Goal: Obtain resource: Obtain resource

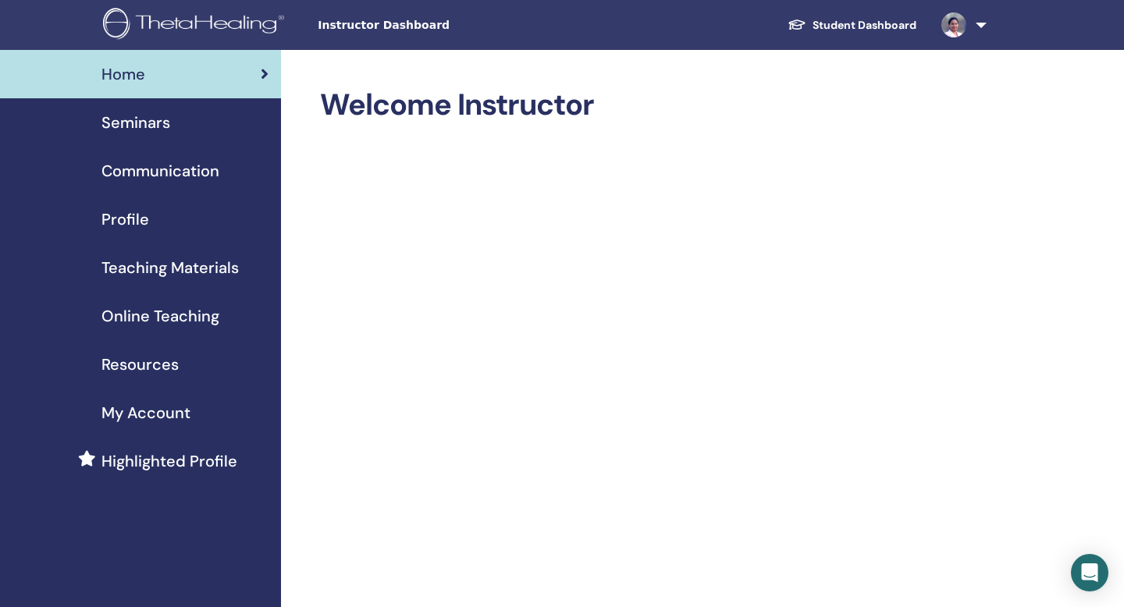
click at [128, 128] on span "Seminars" at bounding box center [135, 122] width 69 height 23
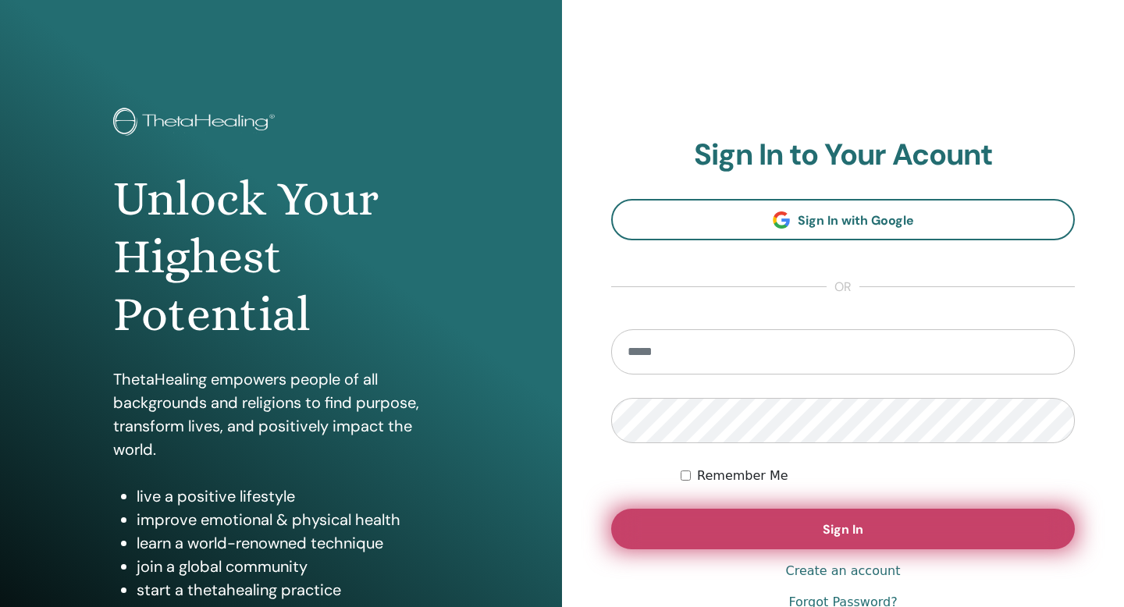
type input "**********"
click at [863, 531] on button "Sign In" at bounding box center [843, 529] width 464 height 41
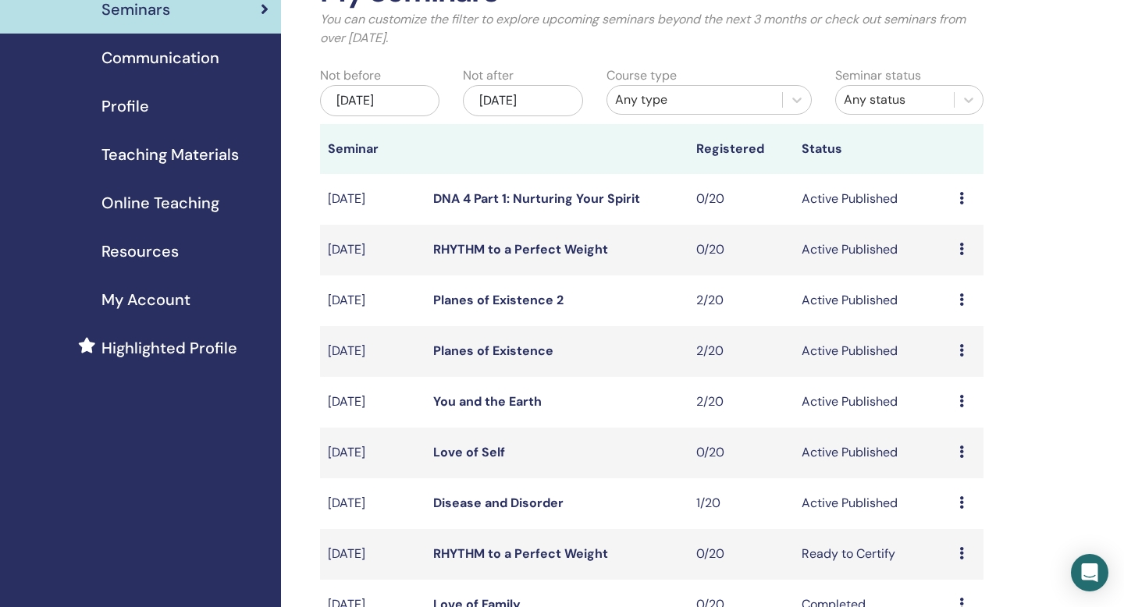
scroll to position [97, 0]
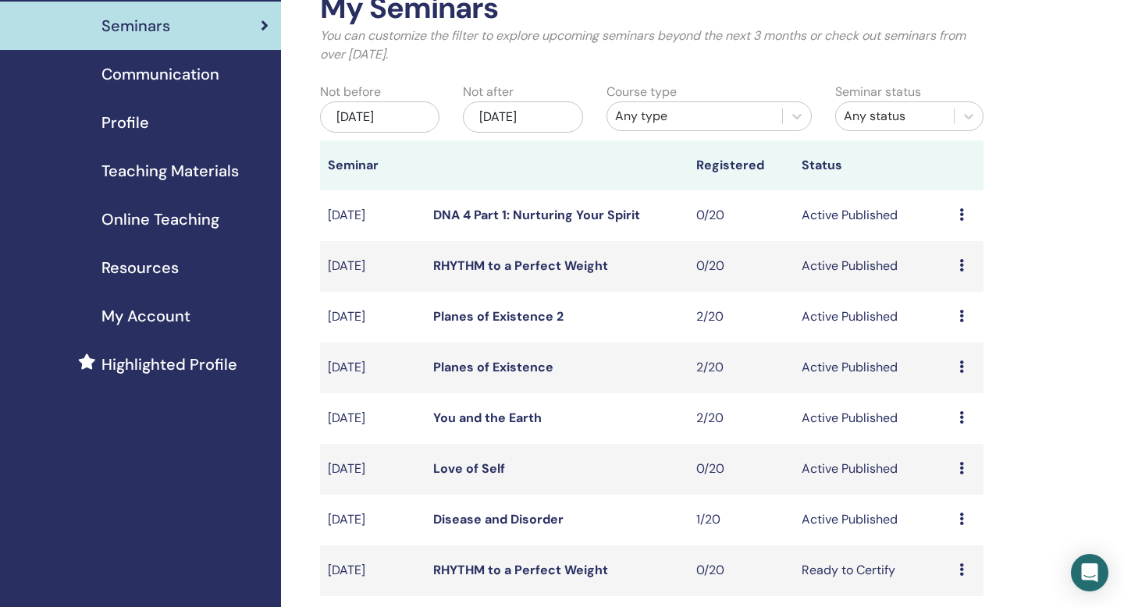
click at [129, 272] on span "Resources" at bounding box center [139, 267] width 77 height 23
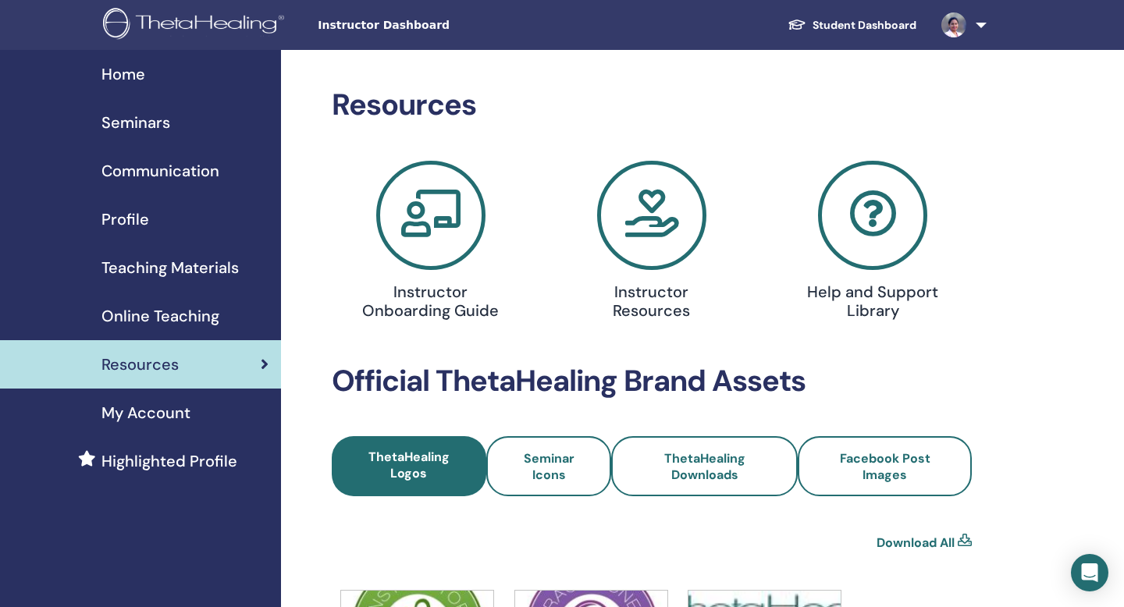
click at [206, 268] on span "Teaching Materials" at bounding box center [169, 267] width 137 height 23
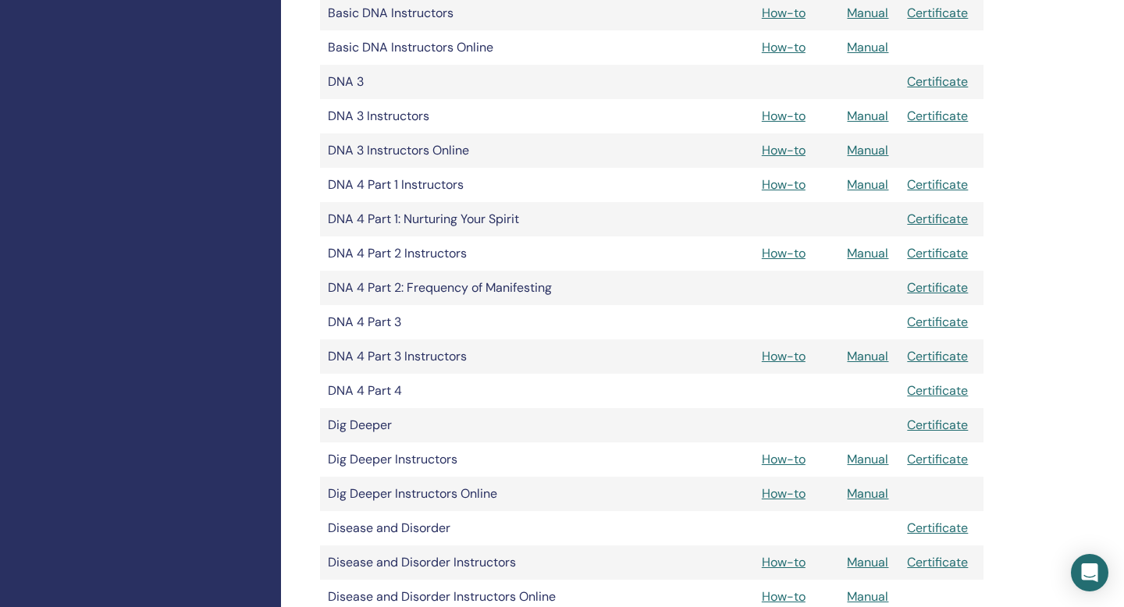
scroll to position [699, 0]
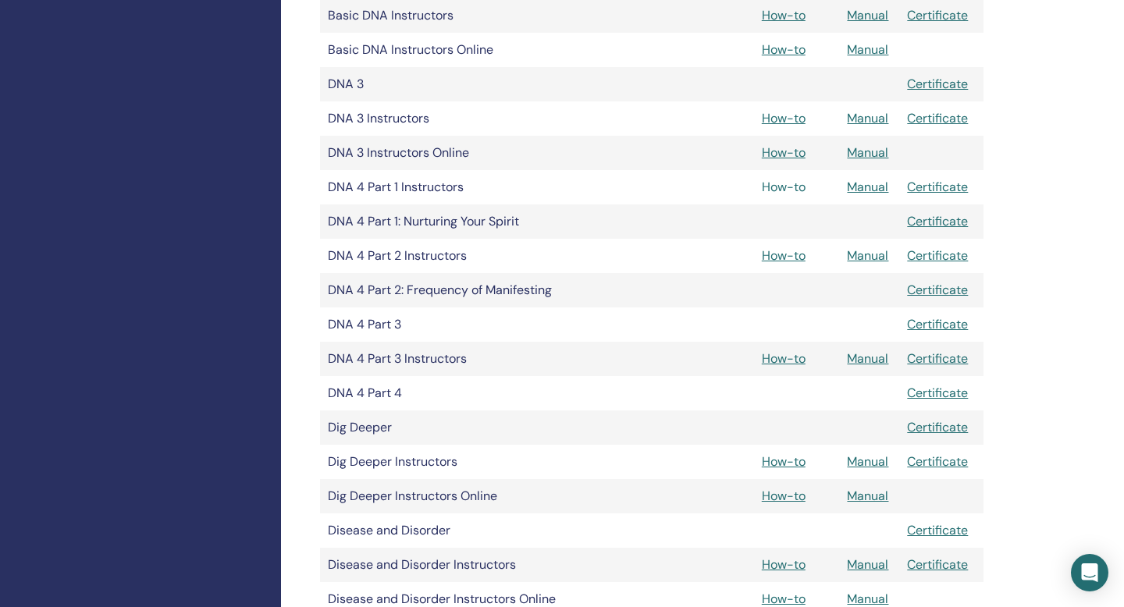
click at [792, 192] on link "How-to" at bounding box center [784, 187] width 44 height 16
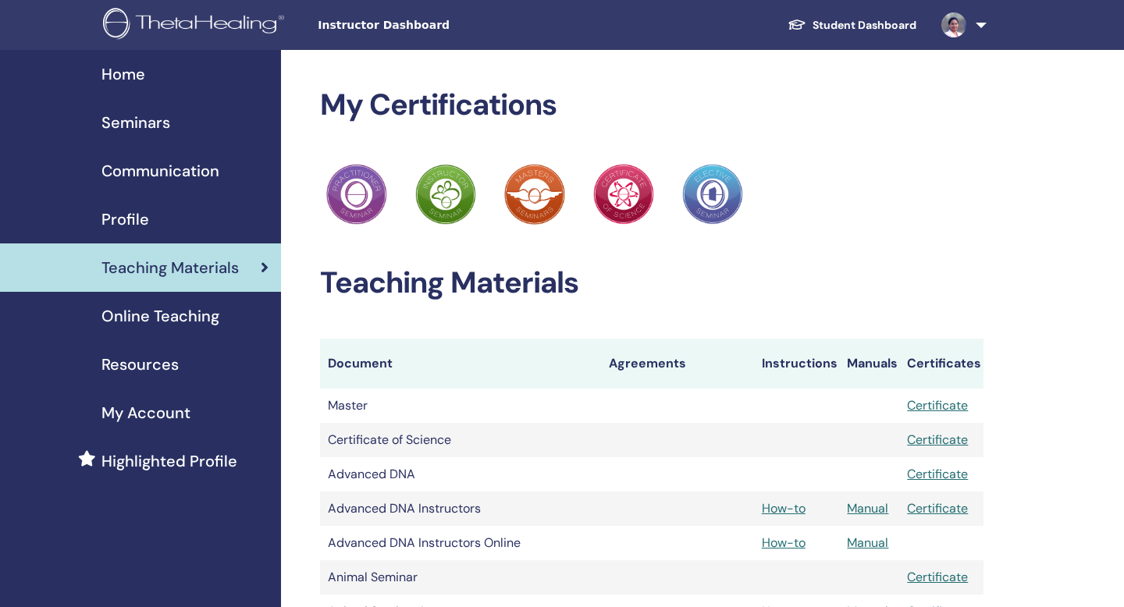
scroll to position [699, 0]
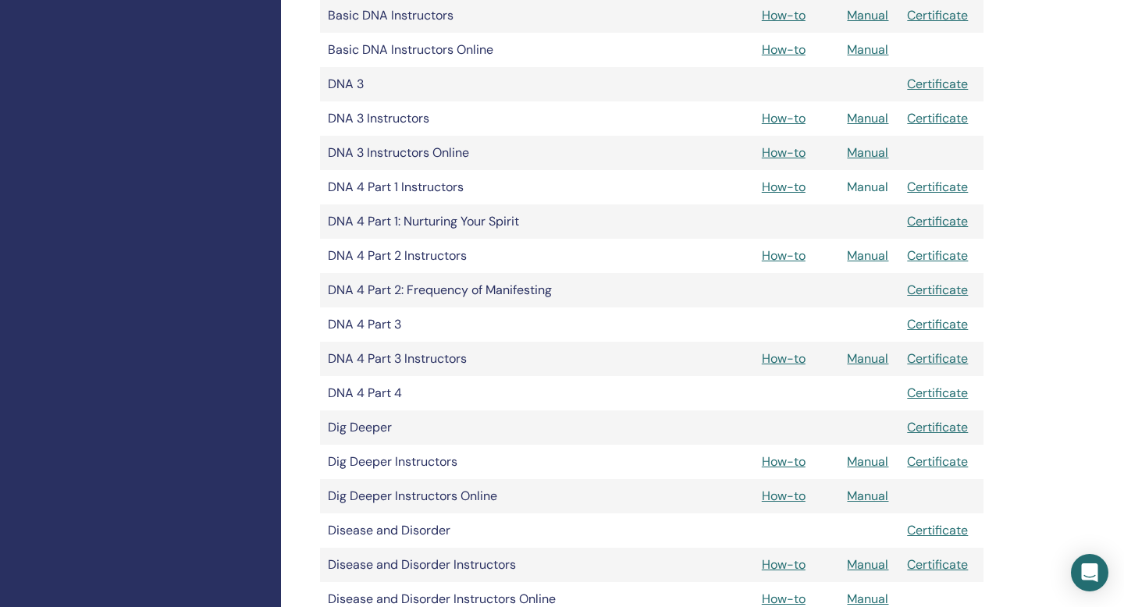
click at [871, 187] on link "Manual" at bounding box center [867, 187] width 41 height 16
